Goal: Task Accomplishment & Management: Complete application form

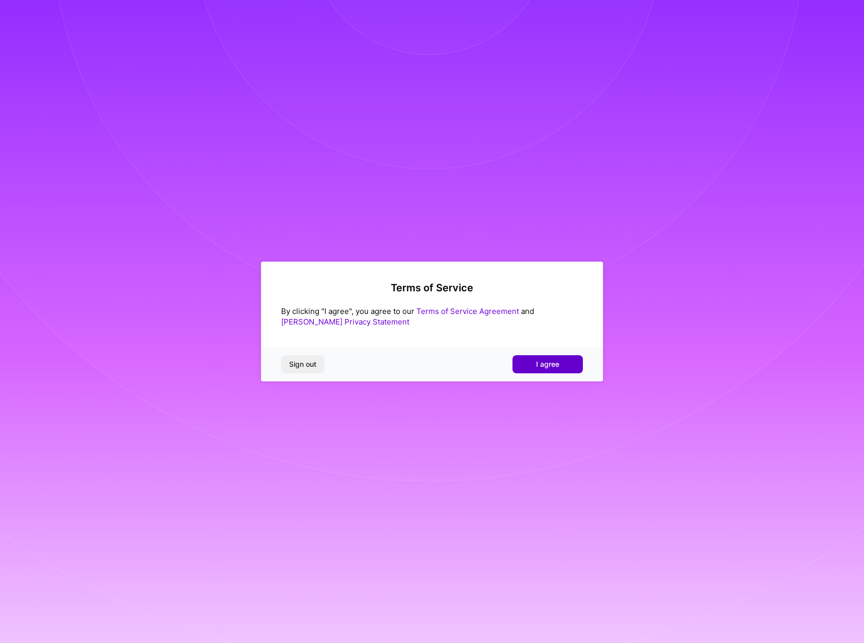
click at [532, 364] on button "I agree" at bounding box center [548, 364] width 70 height 18
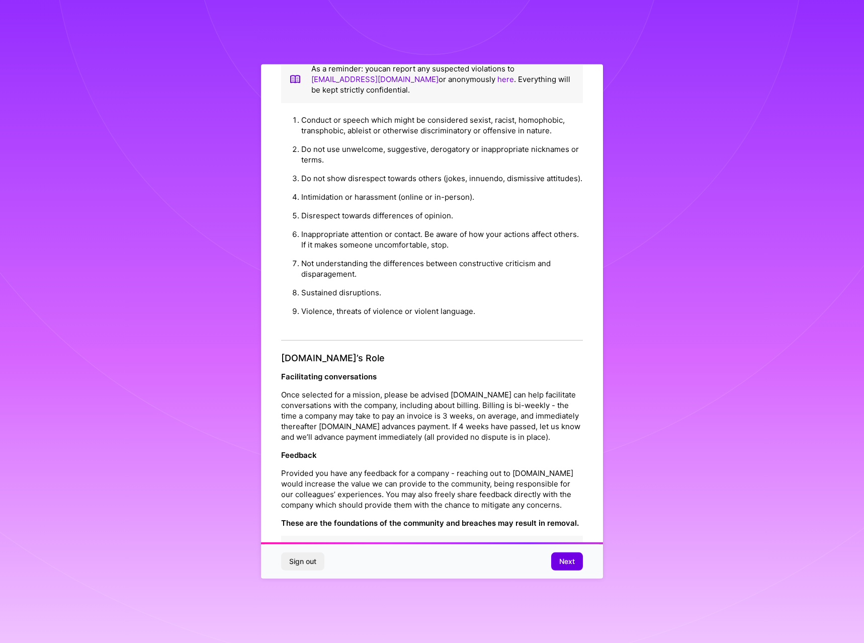
scroll to position [38, 0]
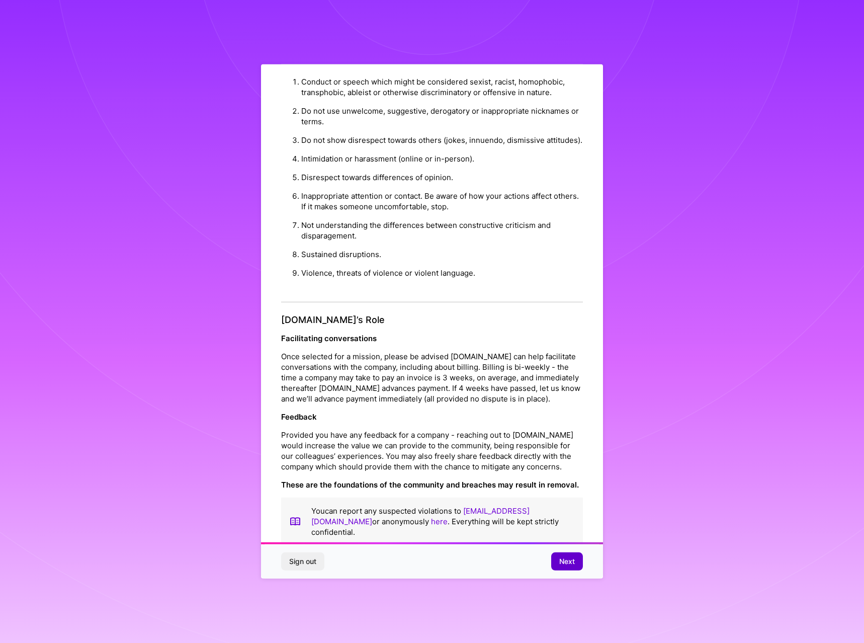
click at [567, 564] on span "Next" at bounding box center [567, 561] width 16 height 10
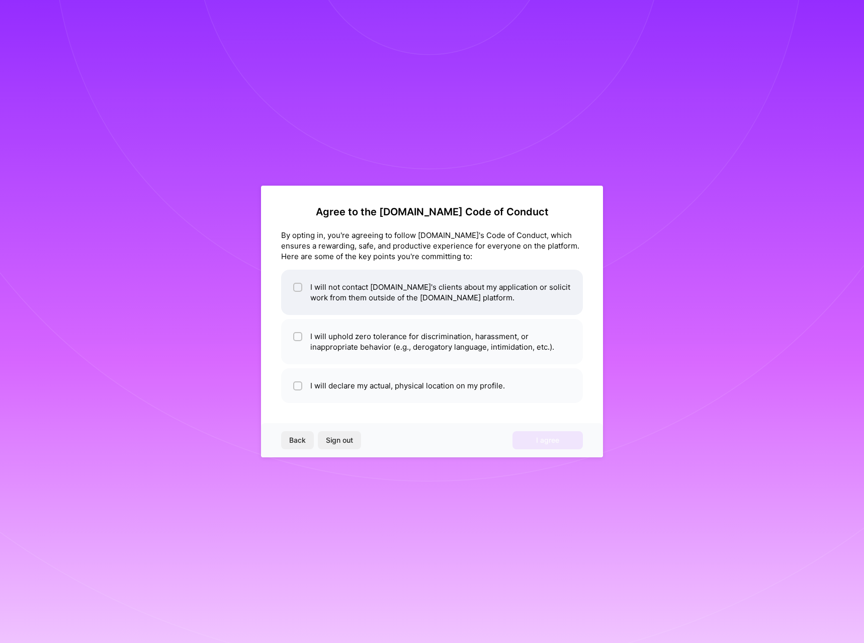
click at [327, 293] on li "I will not contact [DOMAIN_NAME]'s clients about my application or solicit work…" at bounding box center [432, 292] width 302 height 45
checkbox input "true"
click at [337, 348] on li "I will uphold zero tolerance for discrimination, harassment, or inappropriate b…" at bounding box center [432, 341] width 302 height 45
checkbox input "true"
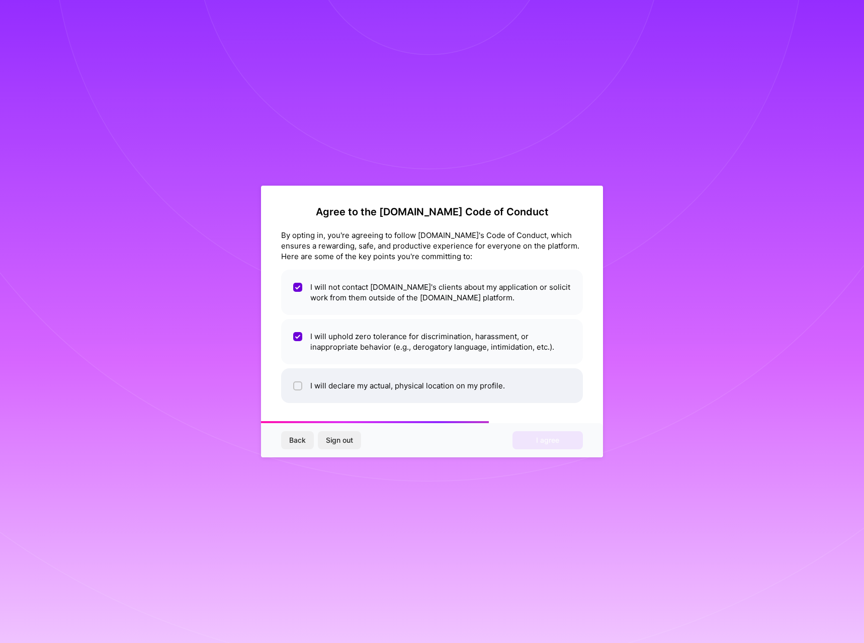
click at [381, 391] on li "I will declare my actual, physical location on my profile." at bounding box center [432, 385] width 302 height 35
checkbox input "true"
click at [547, 443] on span "I agree" at bounding box center [547, 440] width 23 height 10
